Goal: Navigation & Orientation: Find specific page/section

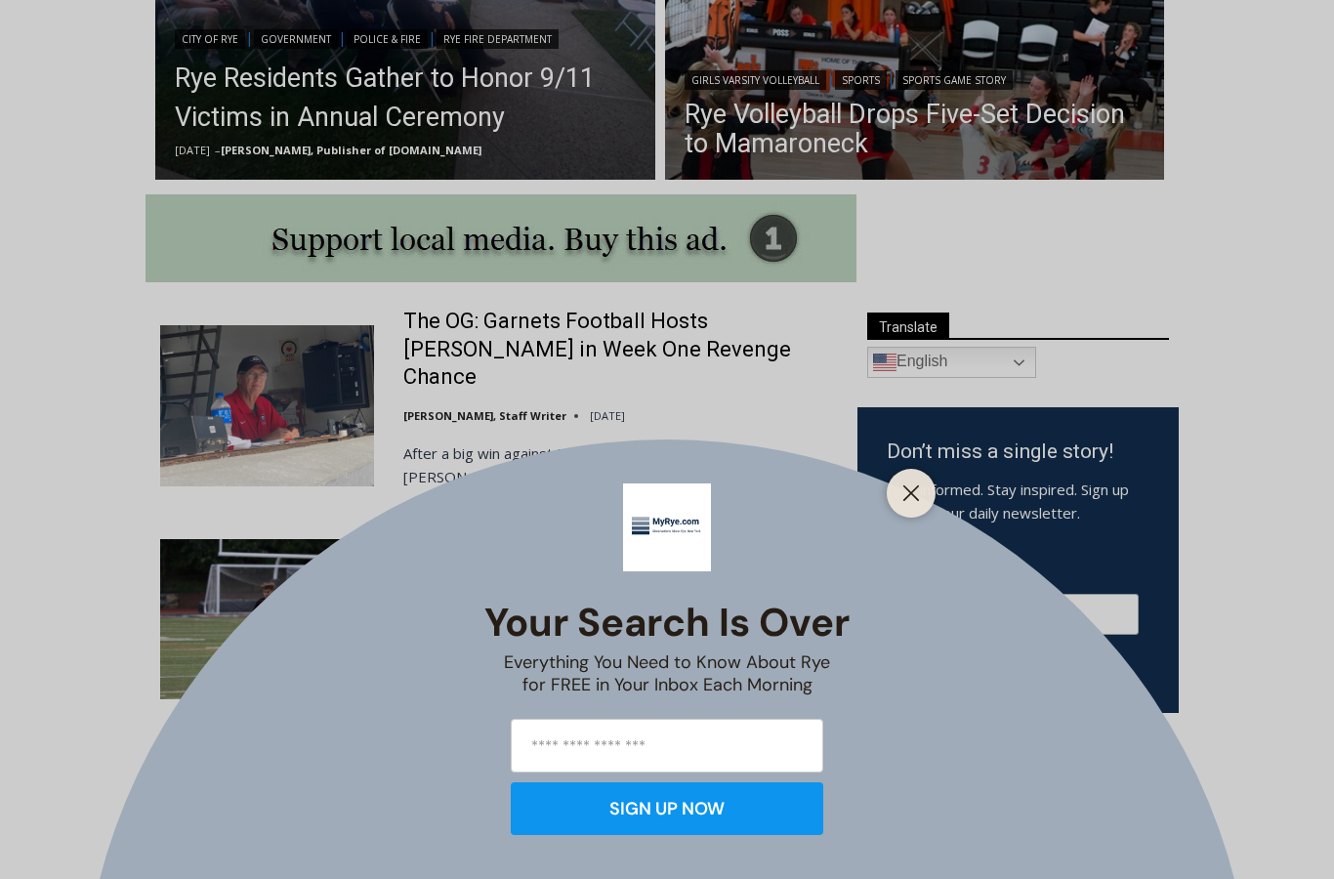
scroll to position [867, 0]
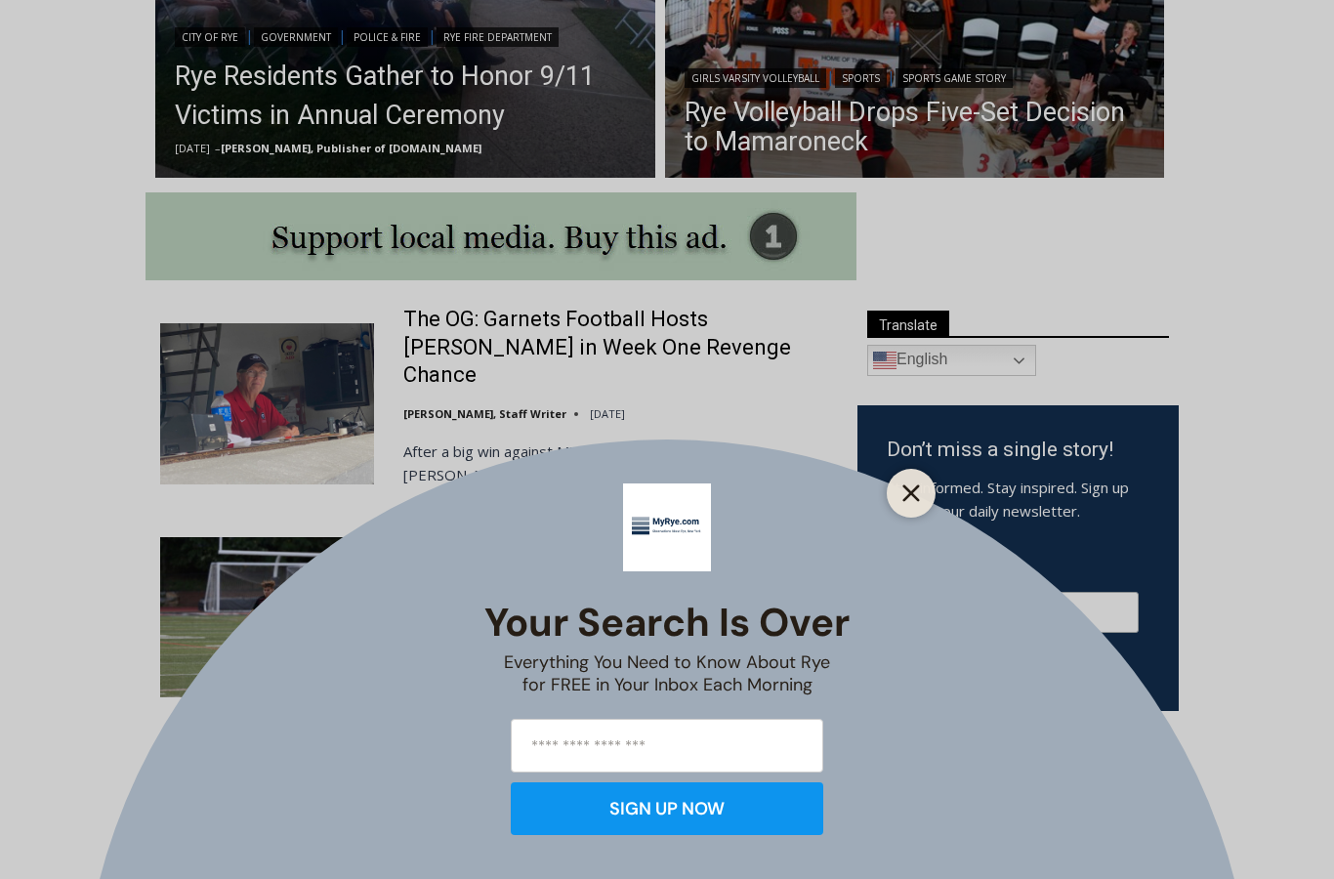
click at [911, 507] on button "Close" at bounding box center [910, 492] width 27 height 27
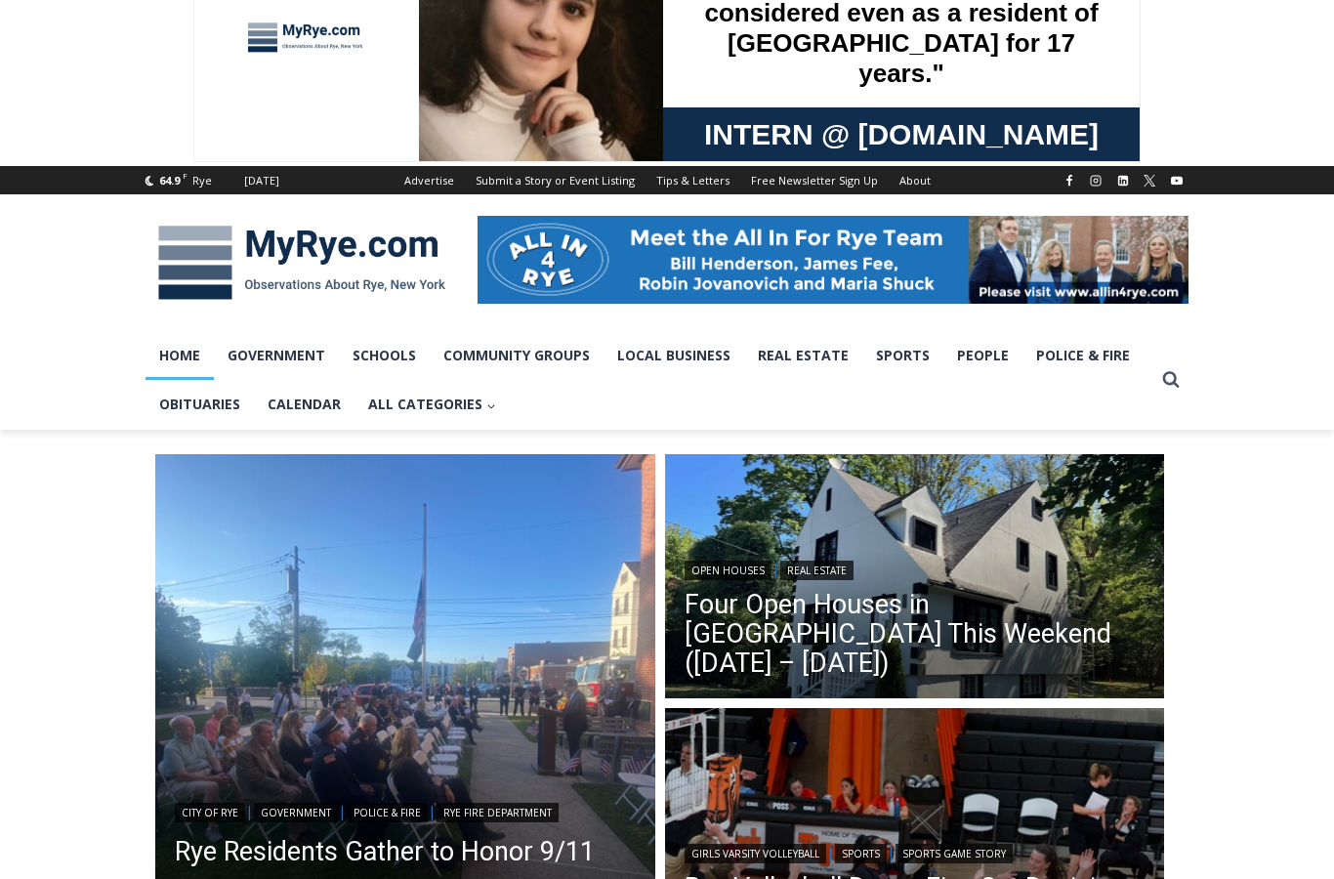
scroll to position [0, 0]
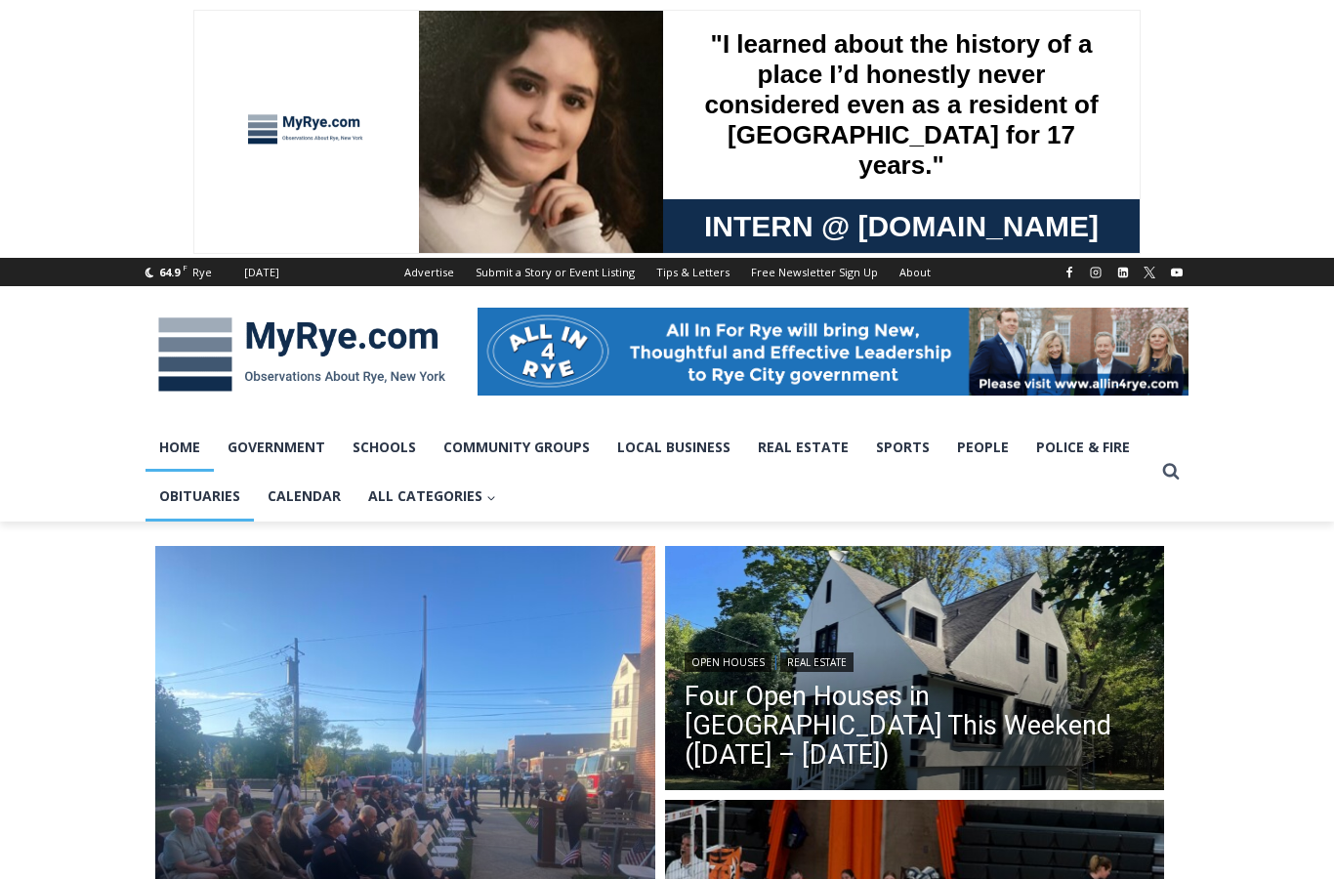
click at [200, 489] on link "Obituaries" at bounding box center [199, 496] width 108 height 49
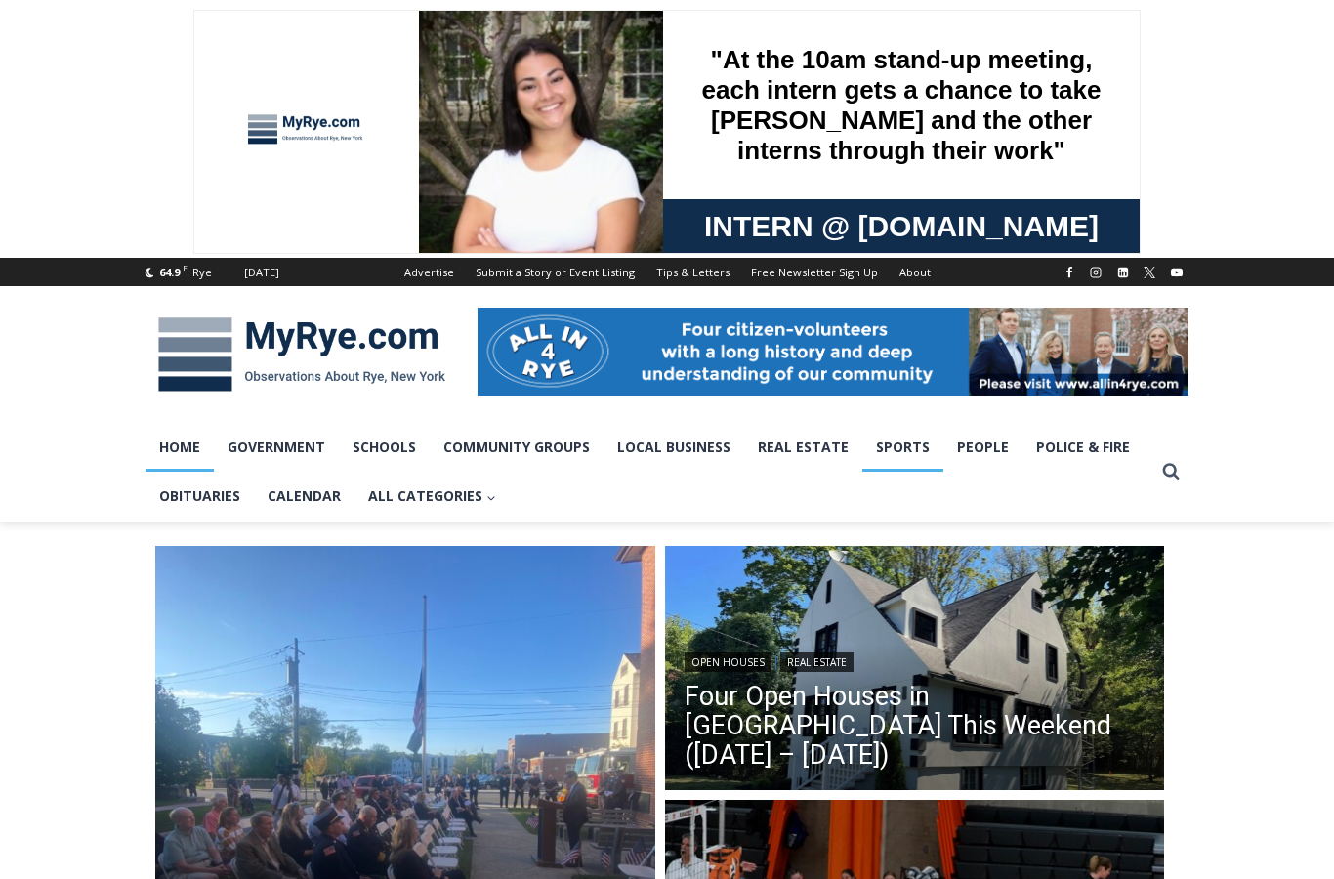
click at [906, 447] on link "Sports" at bounding box center [902, 447] width 81 height 49
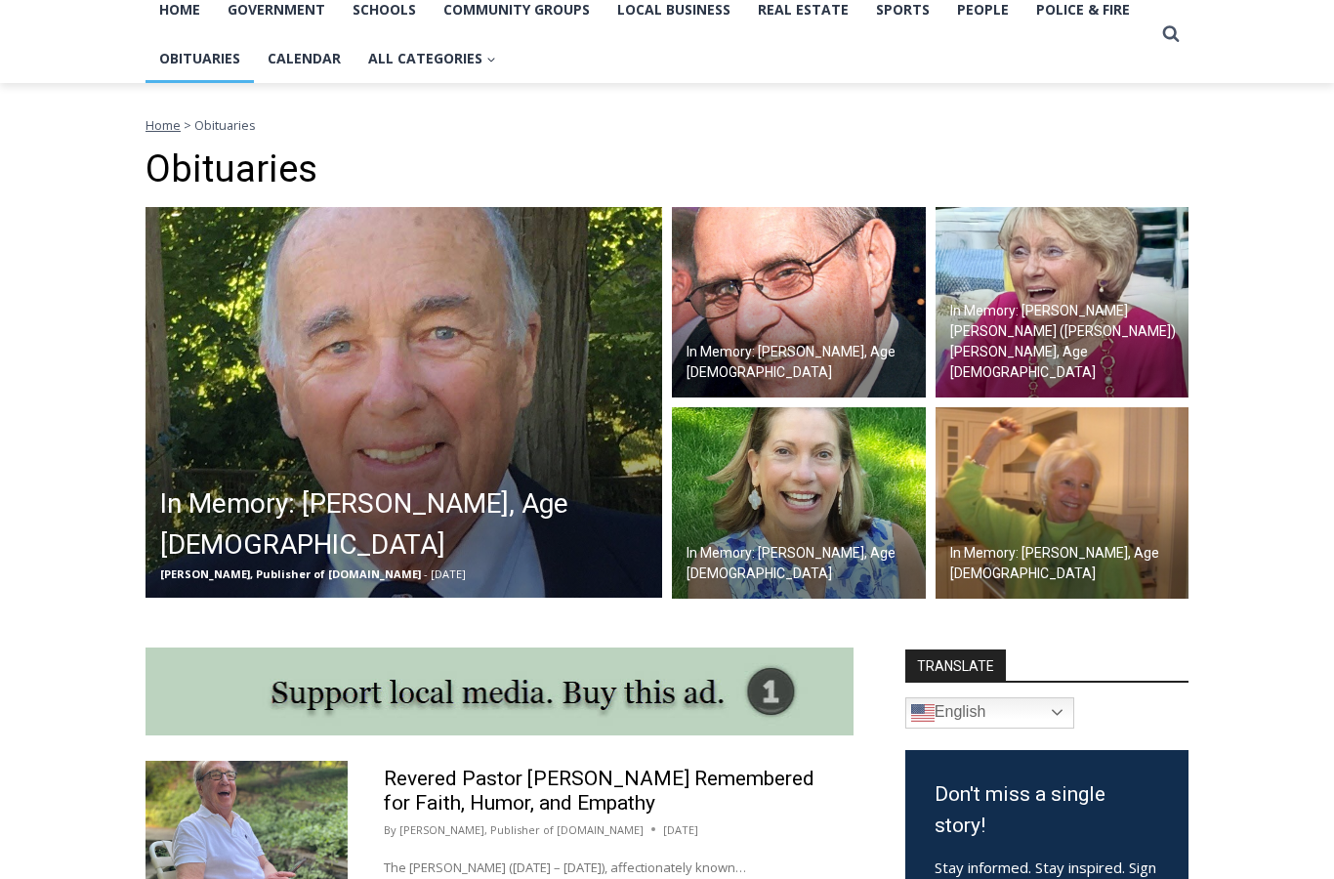
scroll to position [442, 0]
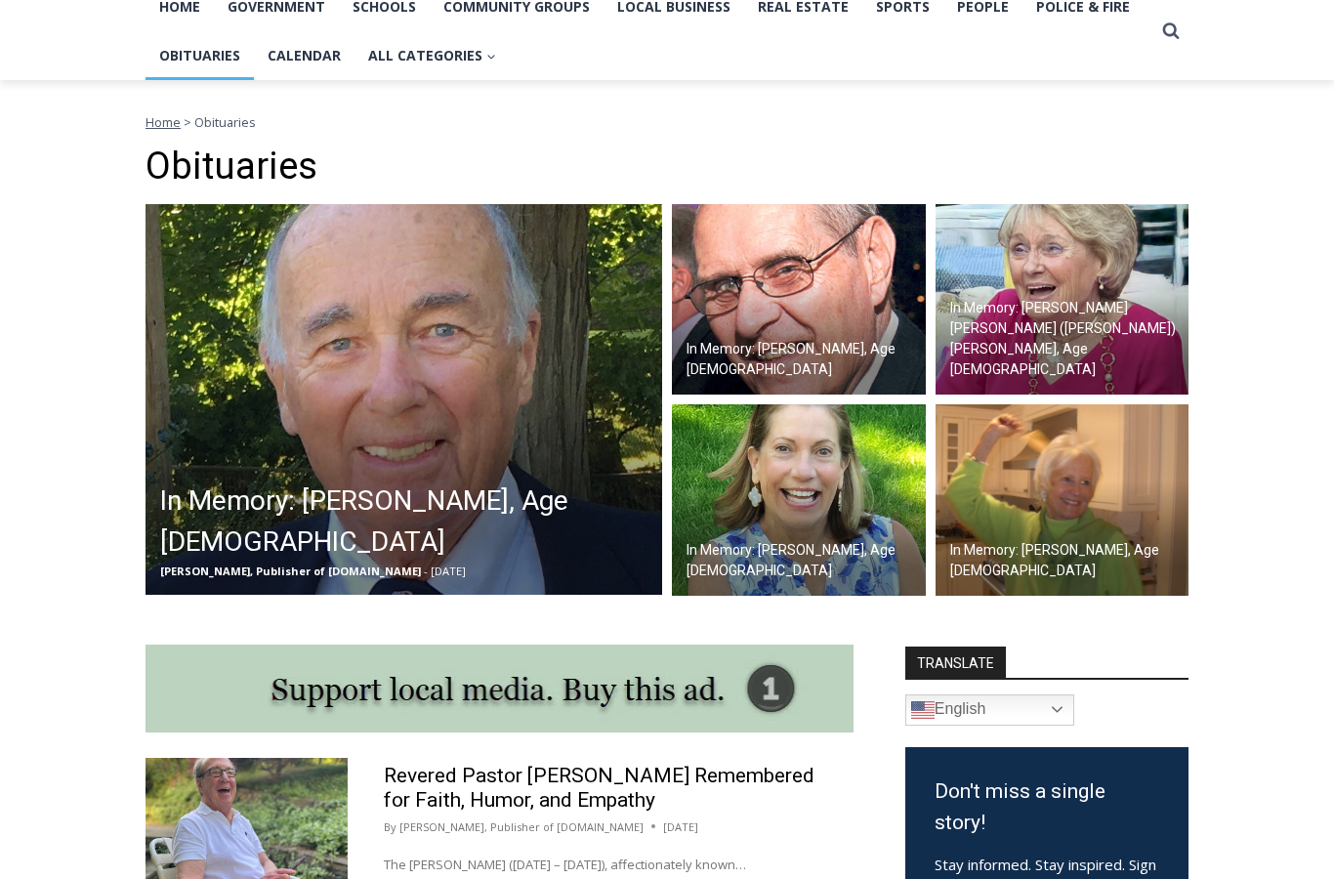
click at [1059, 301] on img at bounding box center [1062, 299] width 254 height 191
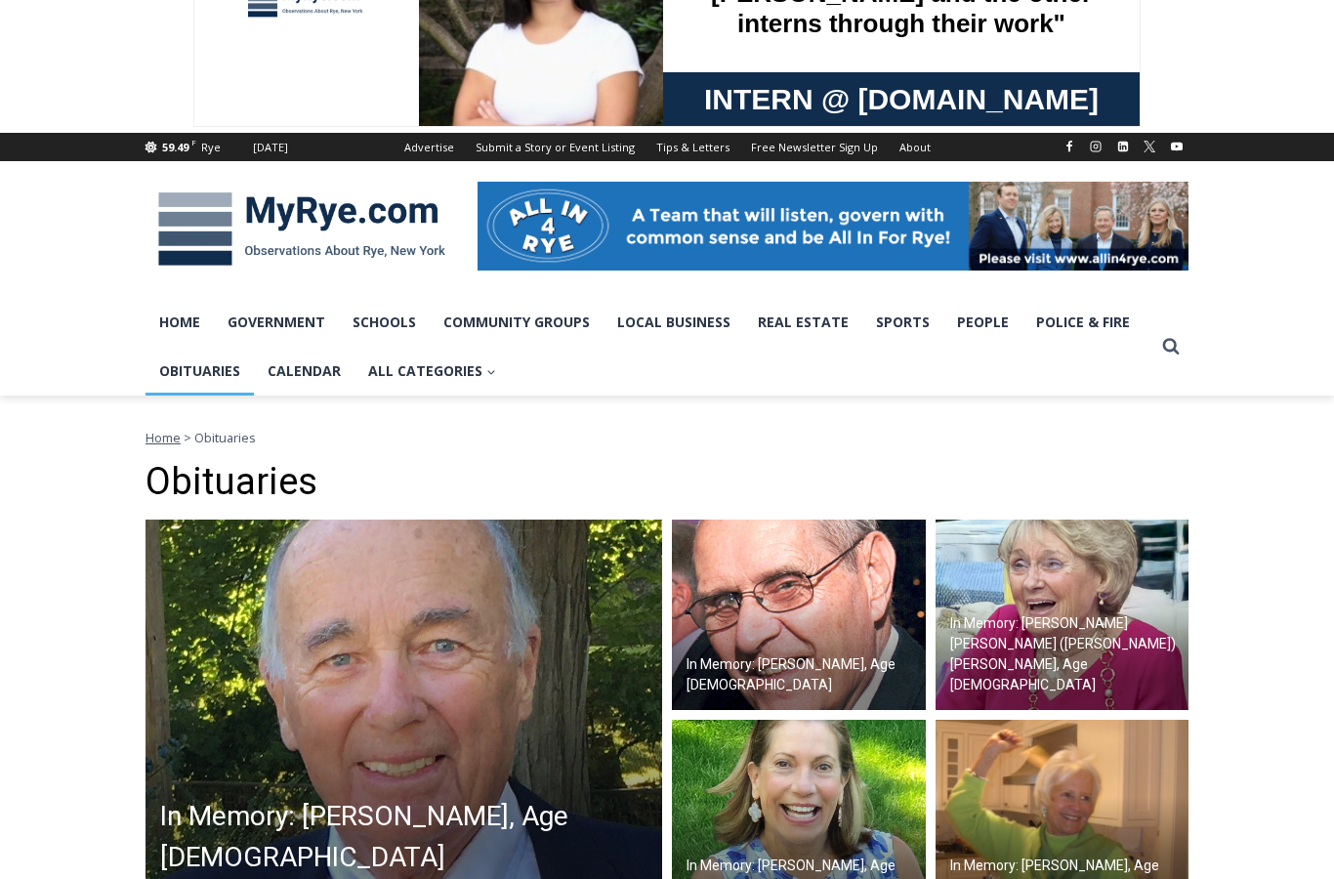
scroll to position [0, 0]
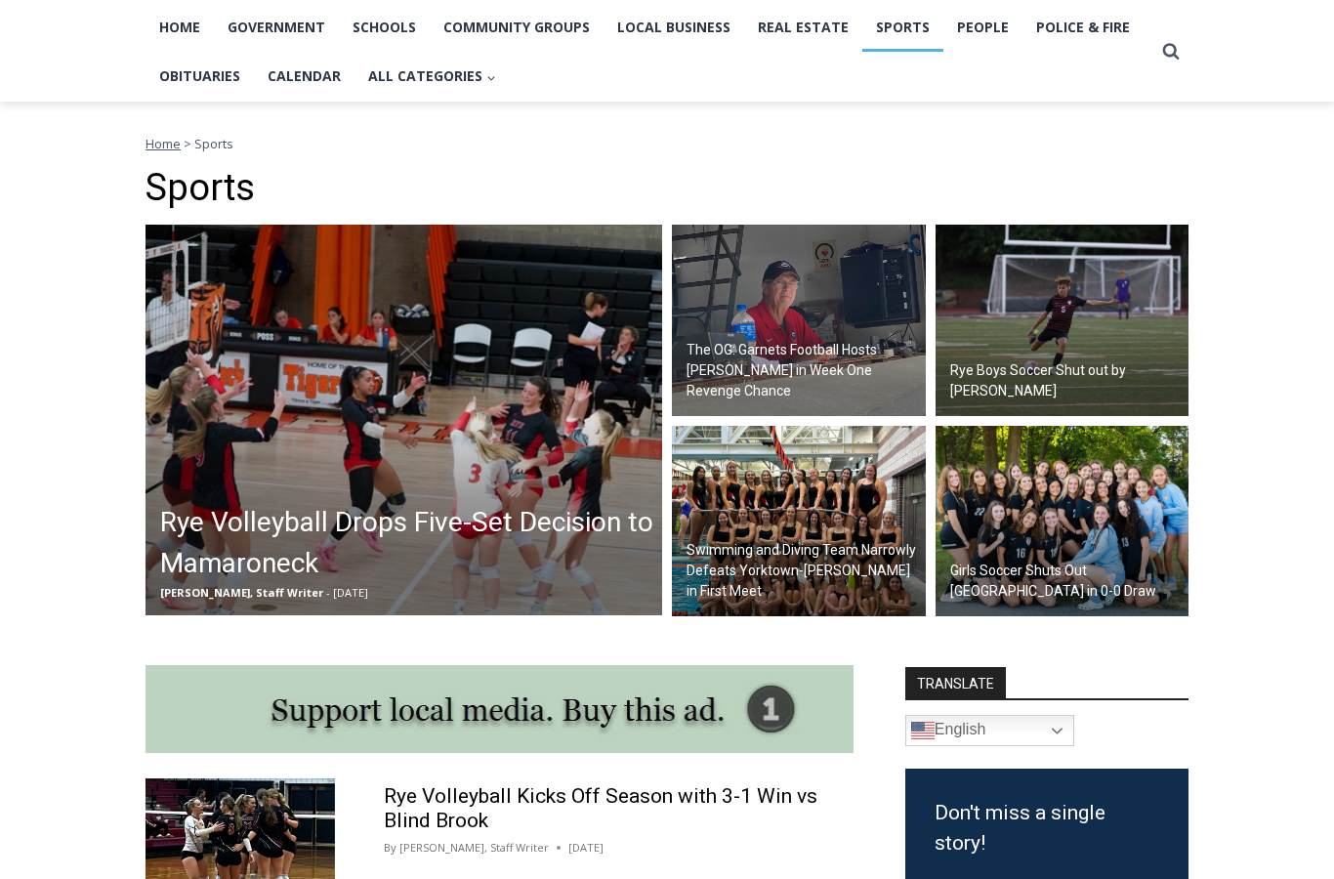
scroll to position [420, 0]
click at [821, 330] on img at bounding box center [799, 320] width 254 height 191
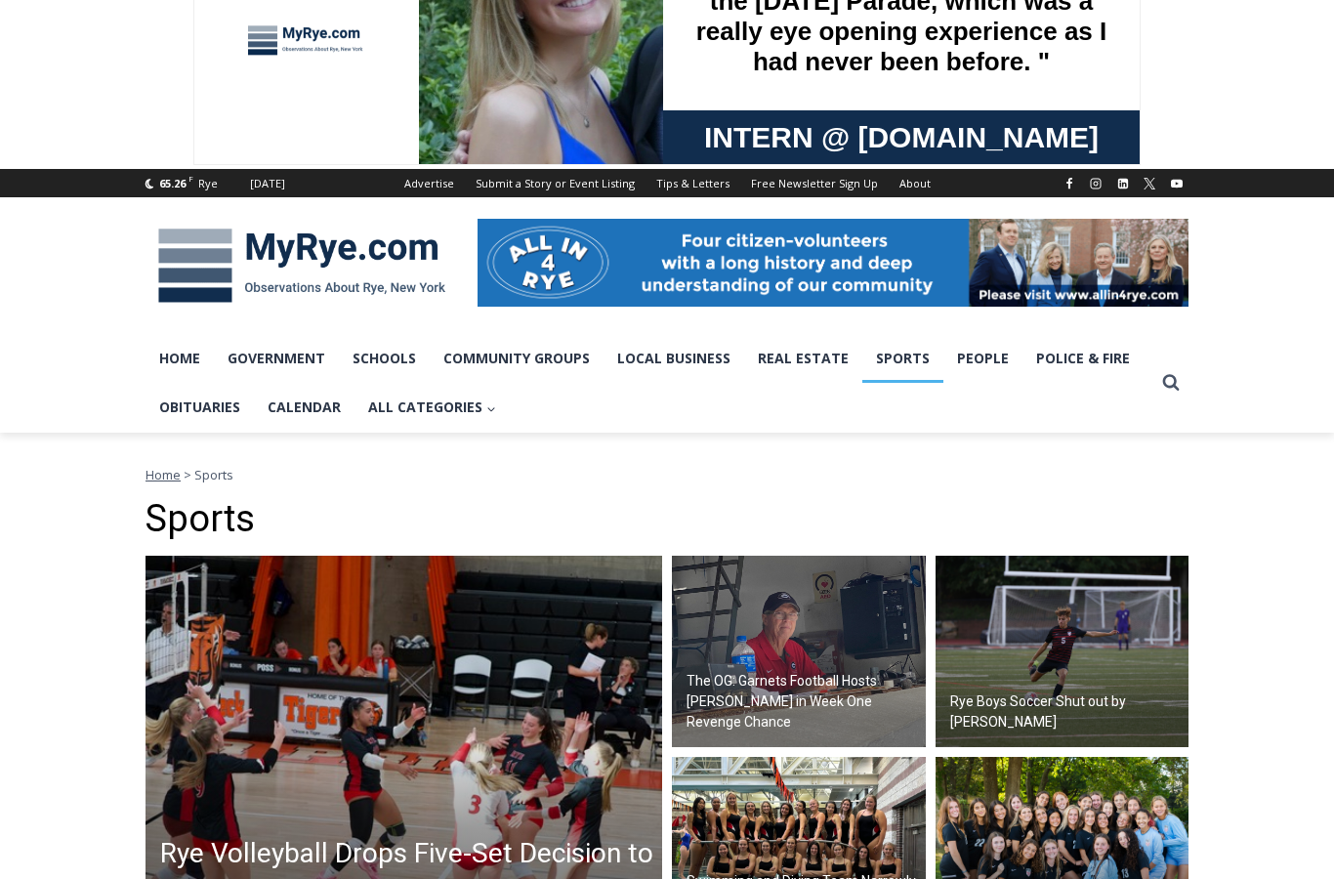
scroll to position [0, 0]
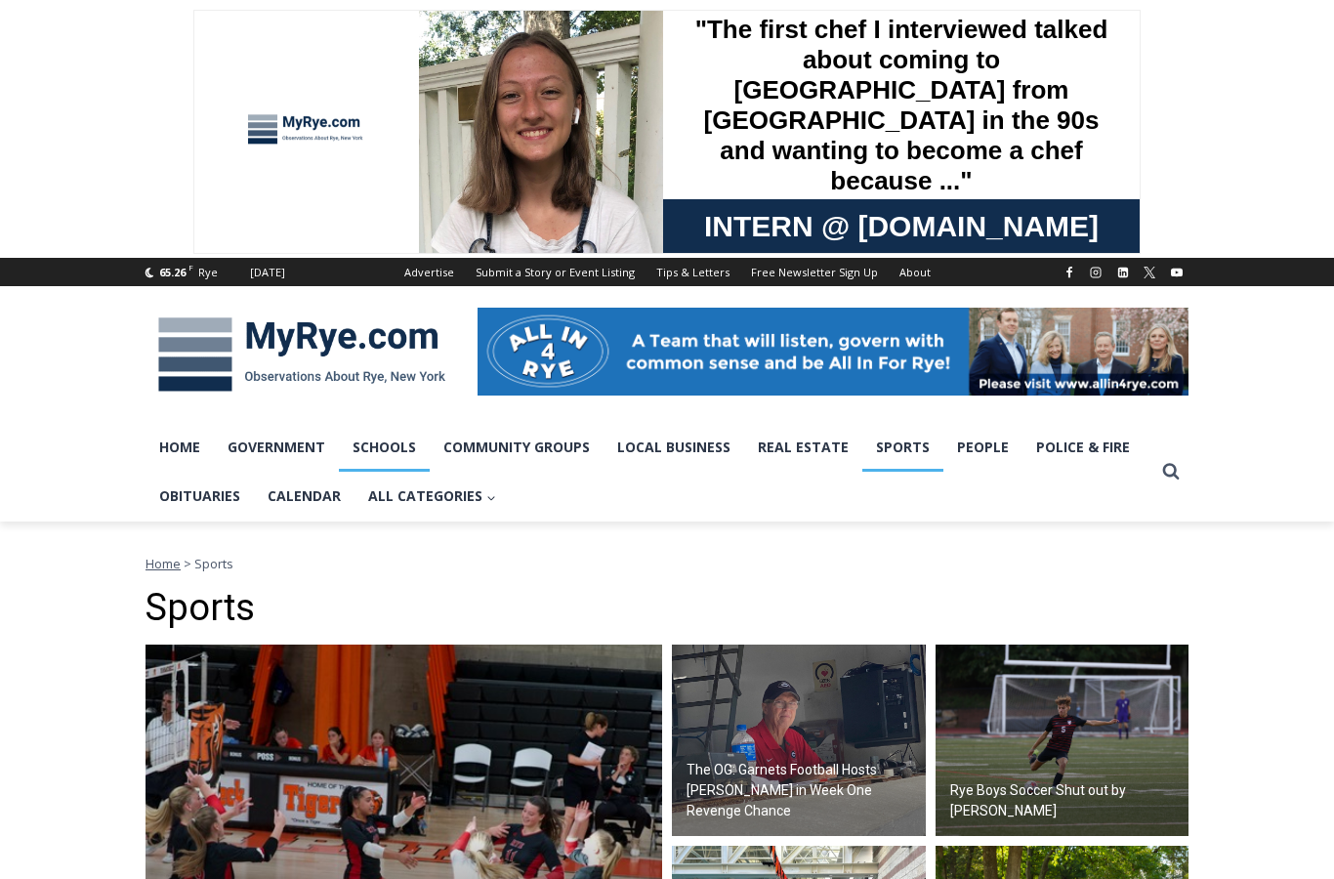
click at [381, 444] on link "Schools" at bounding box center [384, 447] width 91 height 49
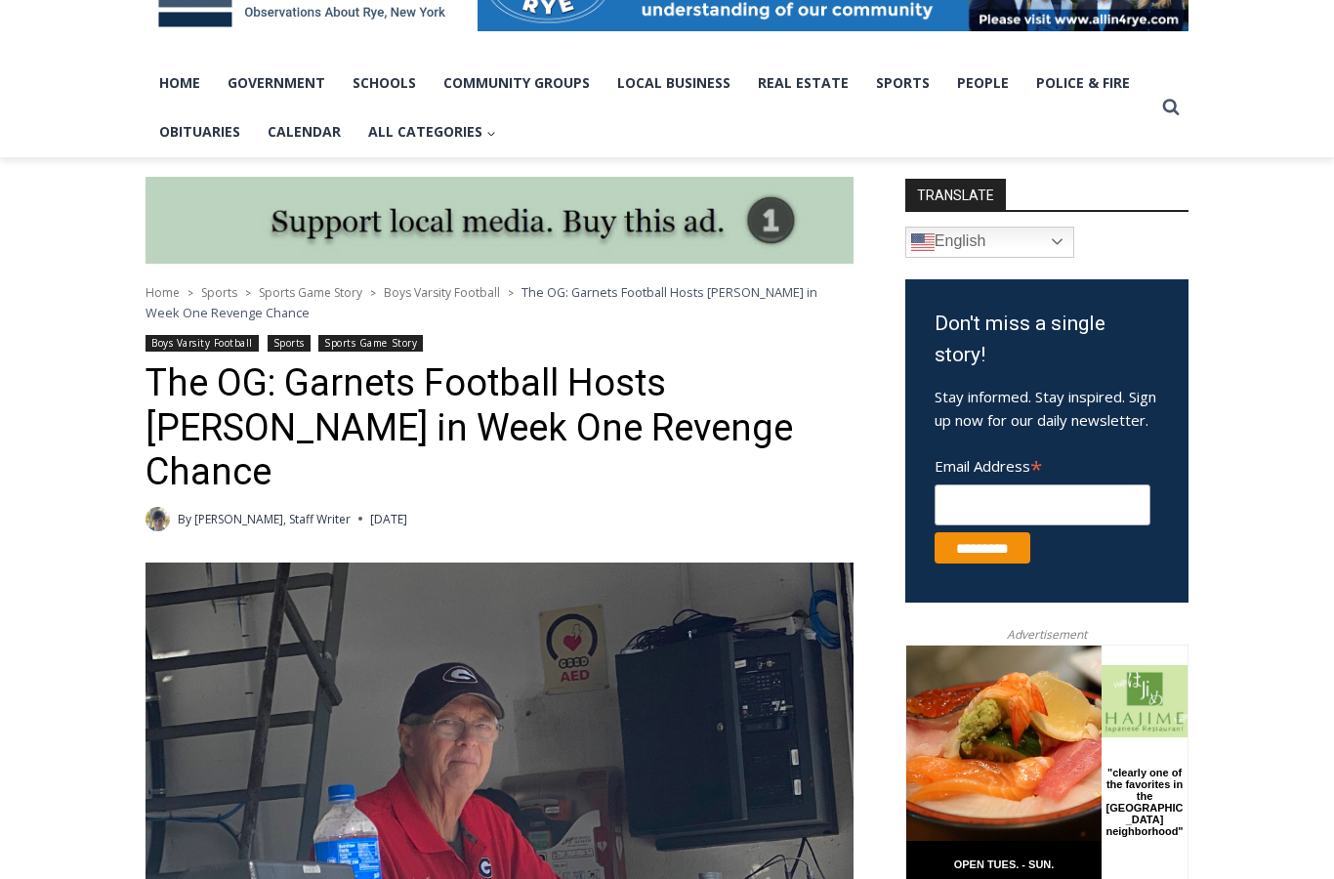
scroll to position [362, 0]
